Goal: Task Accomplishment & Management: Use online tool/utility

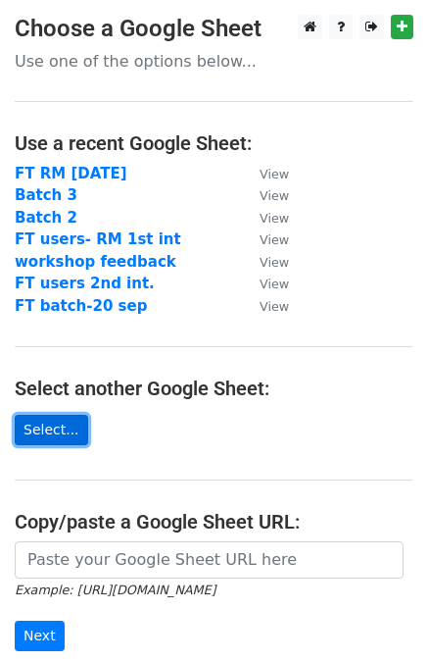
click at [43, 426] on link "Select..." at bounding box center [52, 430] width 74 height 30
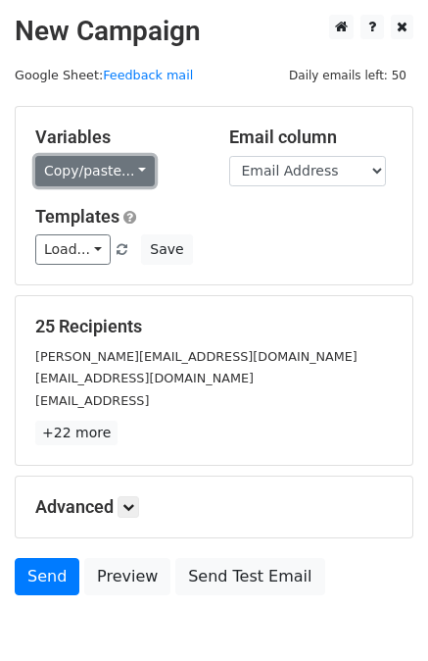
click at [103, 170] on link "Copy/paste..." at bounding box center [95, 171] width 120 height 30
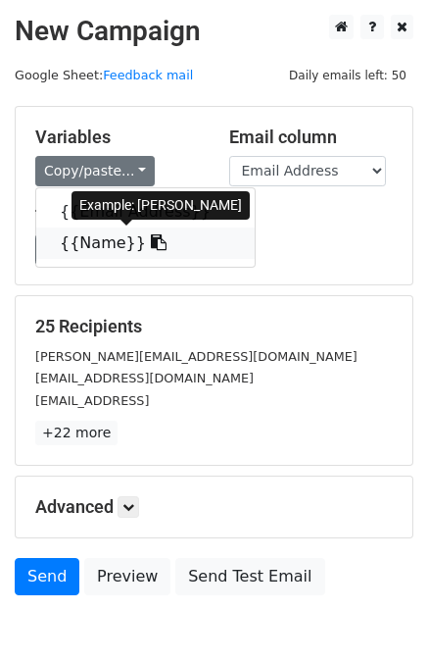
click at [102, 242] on link "{{Name}}" at bounding box center [145, 242] width 219 height 31
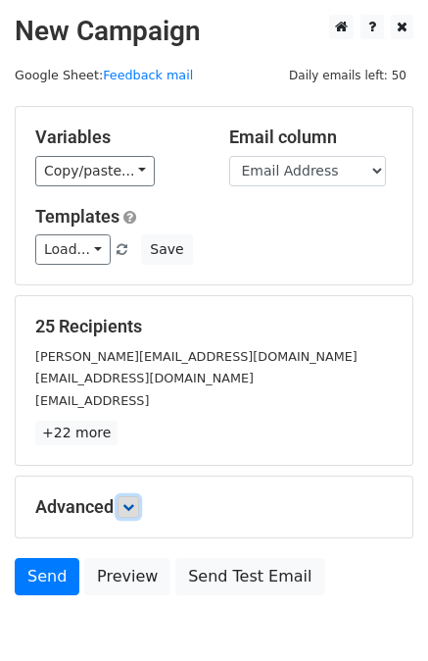
click at [126, 511] on link at bounding box center [129, 507] width 22 height 22
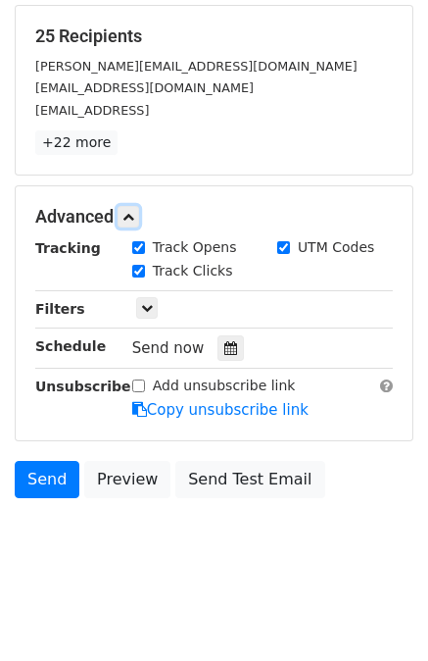
scroll to position [289, 0]
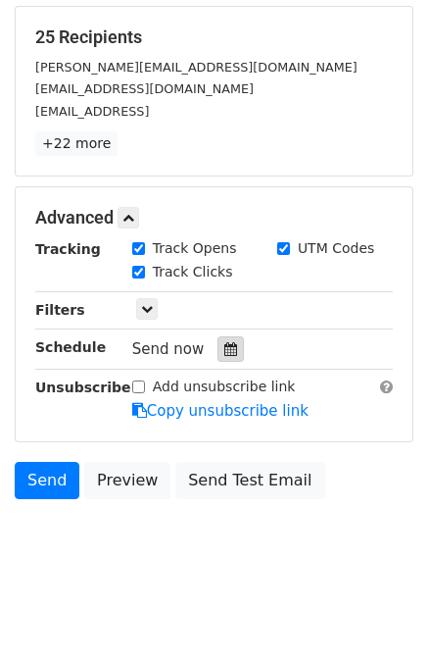
click at [230, 346] on div at bounding box center [231, 348] width 26 height 25
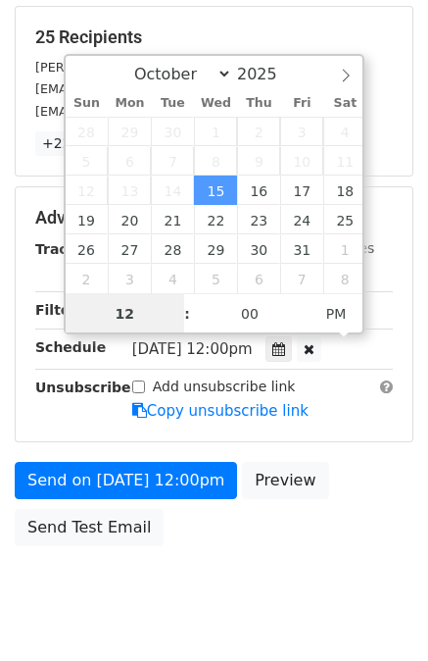
scroll to position [0, 0]
click at [137, 309] on input "12" at bounding box center [126, 313] width 120 height 39
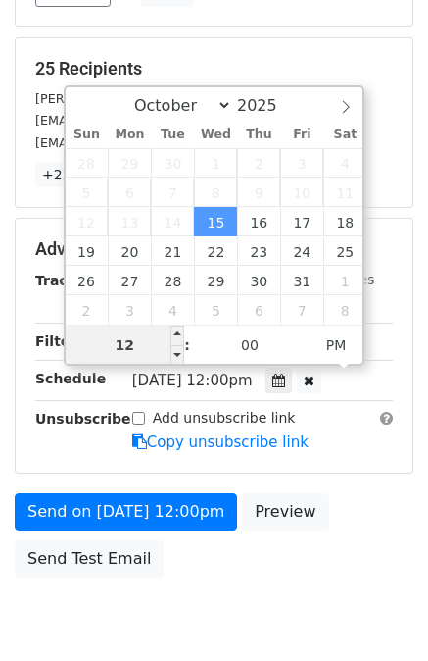
click at [137, 309] on div "October November [DATE] Sun Mon Tue Wed Thu Fri Sat 28 29 30 1 2 3 4 5 6 7 8 9 …" at bounding box center [215, 225] width 302 height 280
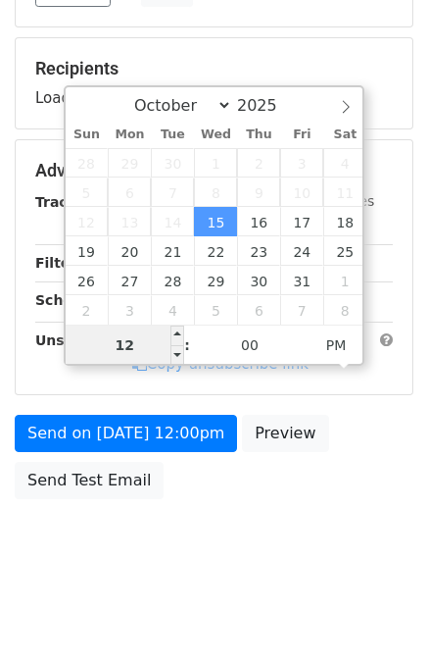
type input "[DATE] 12:00"
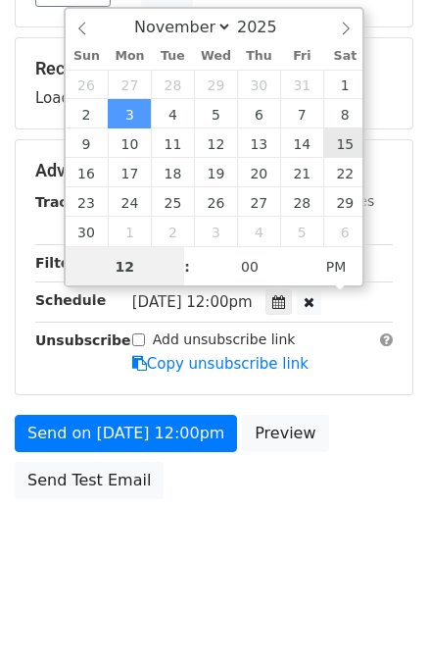
scroll to position [289, 0]
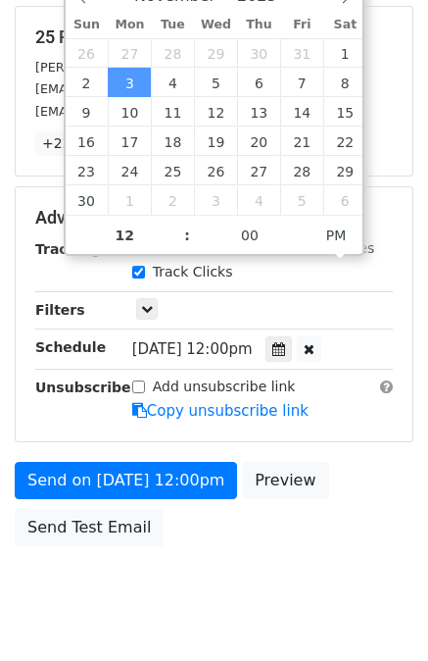
click at [392, 338] on div "[DATE]-11-03 12:00" at bounding box center [263, 349] width 290 height 26
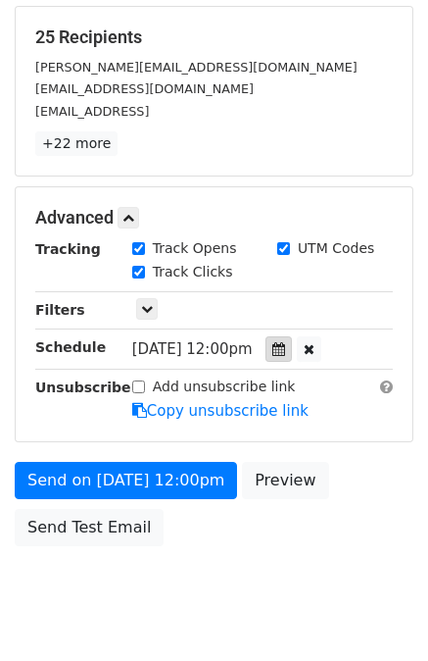
click at [285, 342] on icon at bounding box center [278, 349] width 13 height 14
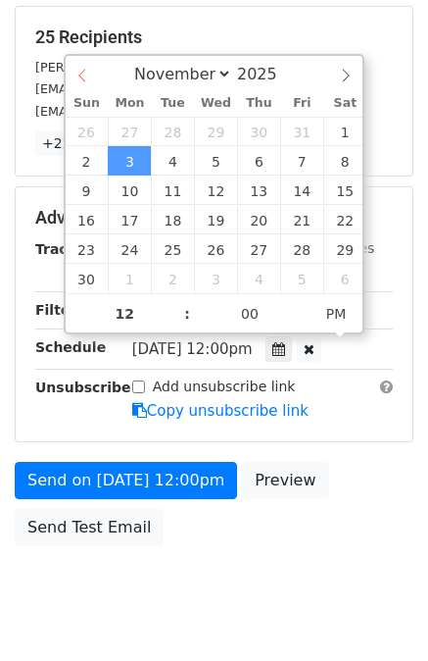
select select "9"
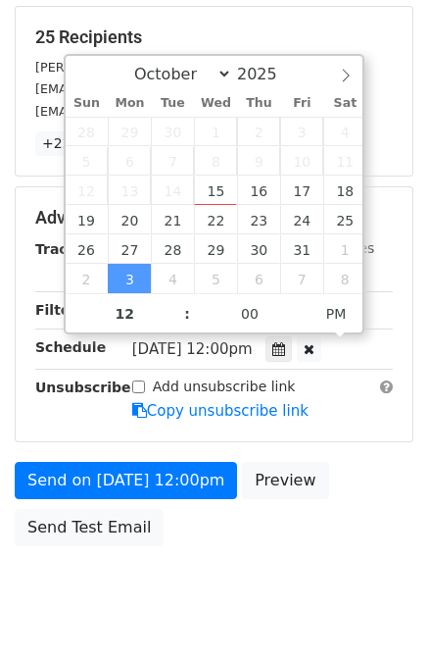
click at [81, 71] on div "October November [DATE]" at bounding box center [215, 72] width 298 height 33
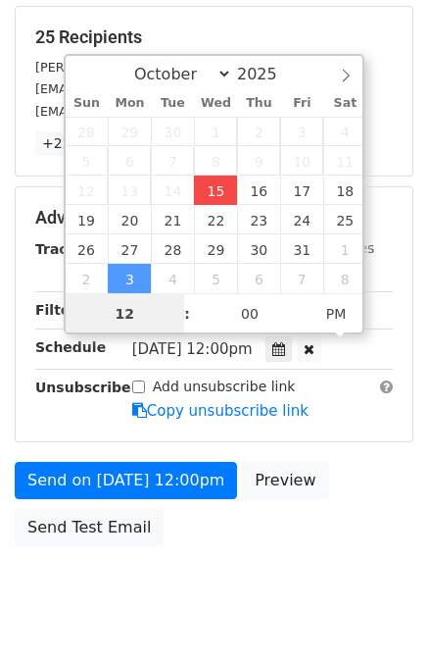
type input "[DATE] 12:00"
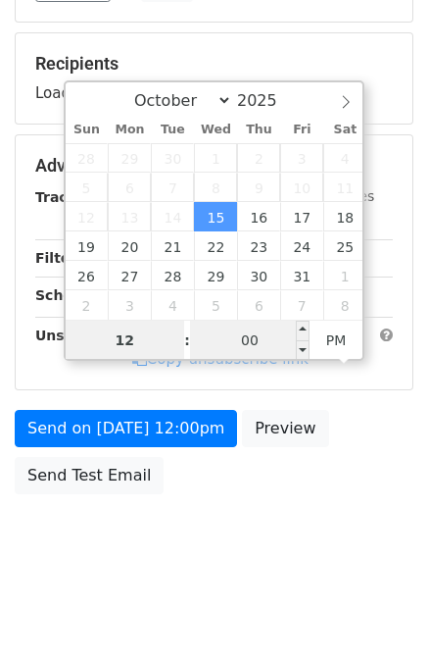
scroll to position [258, 0]
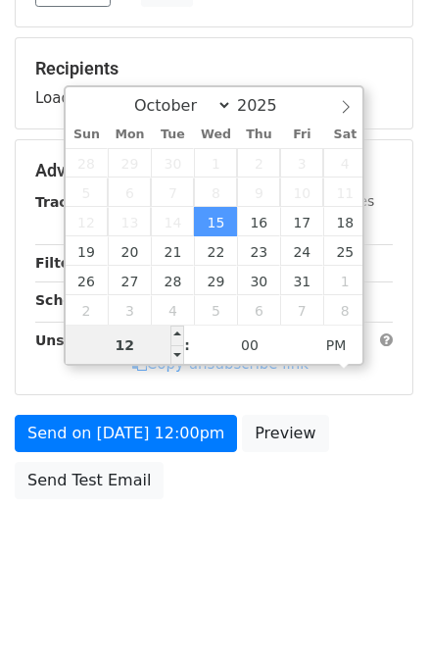
click at [148, 355] on input "12" at bounding box center [126, 344] width 120 height 39
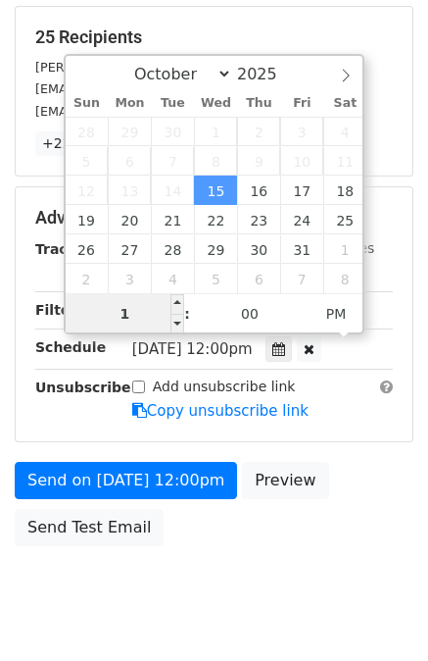
type input "11"
type input "[DATE] 11:00"
click at [341, 319] on span "AM" at bounding box center [337, 313] width 54 height 39
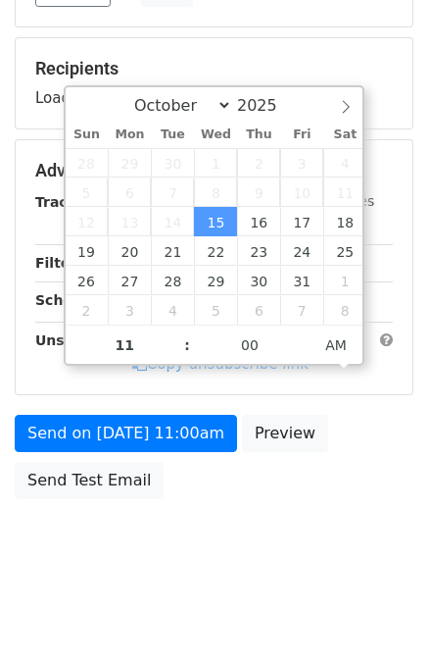
click at [396, 451] on div "Send on [DATE] 11:00am Preview Send Test Email" at bounding box center [214, 462] width 428 height 94
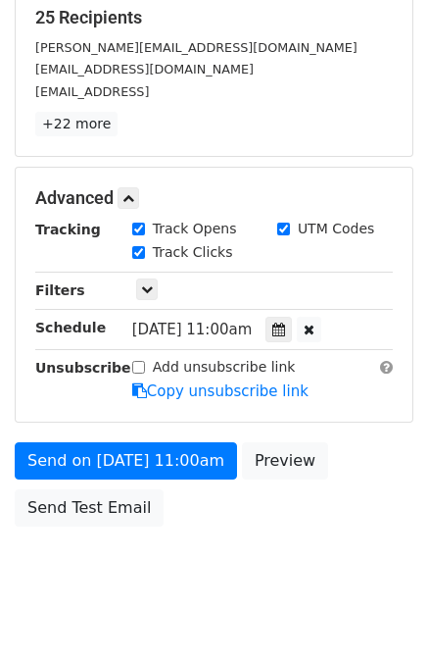
scroll to position [310, 0]
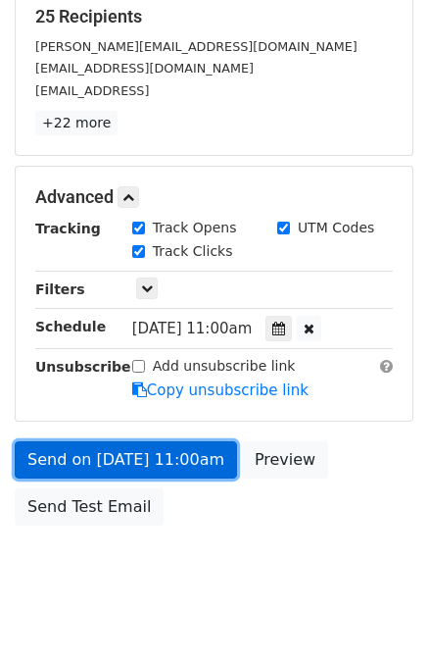
click at [105, 460] on link "Send on [DATE] 11:00am" at bounding box center [126, 459] width 222 height 37
